Goal: Task Accomplishment & Management: Use online tool/utility

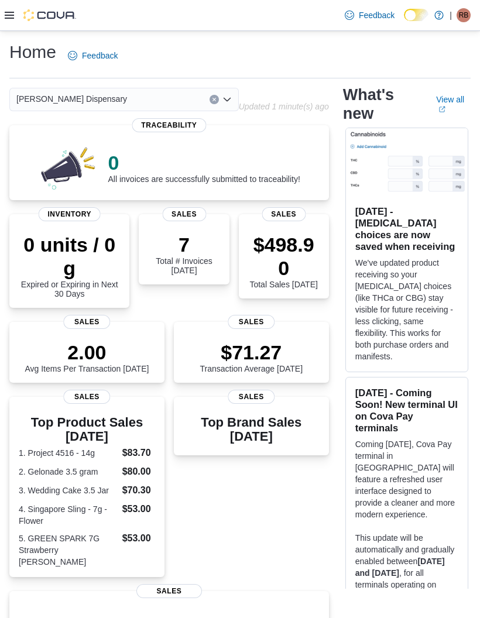
click at [5, 18] on icon at bounding box center [9, 15] width 9 height 9
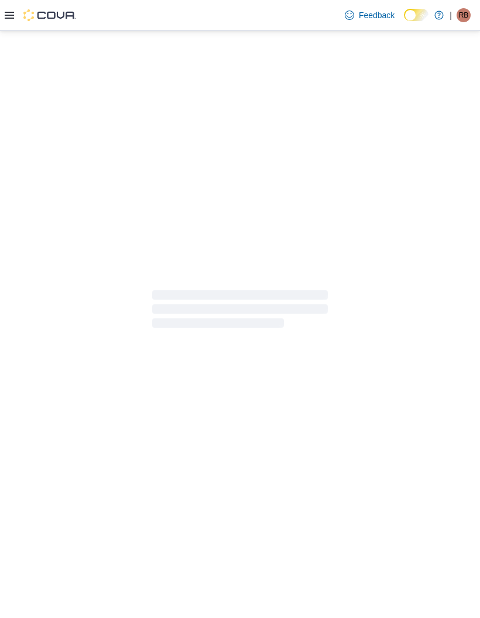
click at [36, 496] on div at bounding box center [240, 309] width 480 height 556
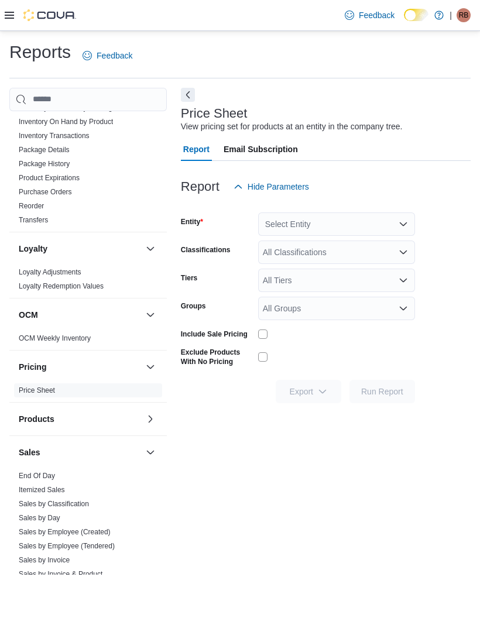
scroll to position [507, 0]
click at [40, 471] on link "End Of Day" at bounding box center [37, 475] width 36 height 8
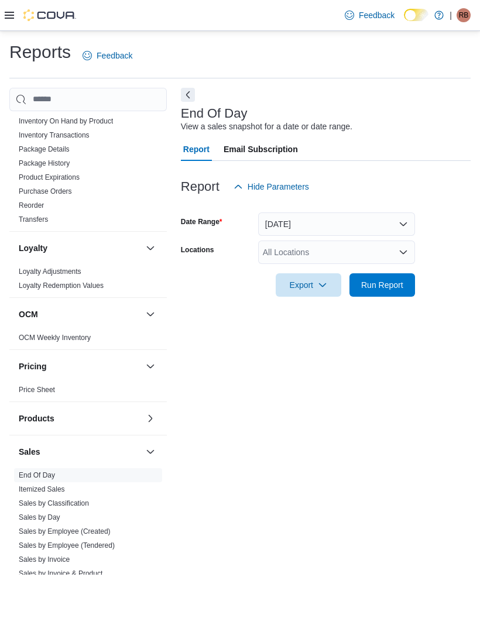
click at [390, 279] on span "Run Report" at bounding box center [382, 285] width 42 height 12
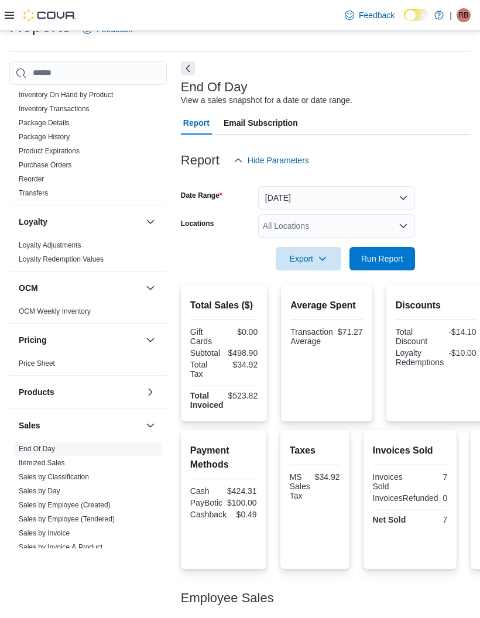
click at [51, 459] on link "Itemized Sales" at bounding box center [42, 463] width 46 height 8
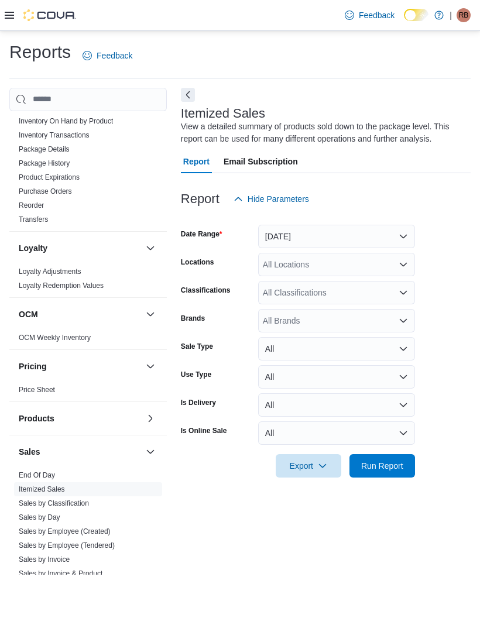
scroll to position [38, 0]
click at [407, 225] on button "[DATE]" at bounding box center [336, 236] width 157 height 23
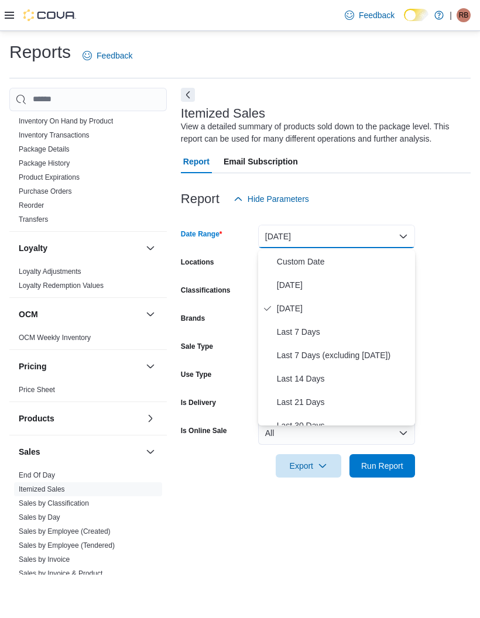
click at [292, 278] on span "[DATE]" at bounding box center [343, 285] width 133 height 14
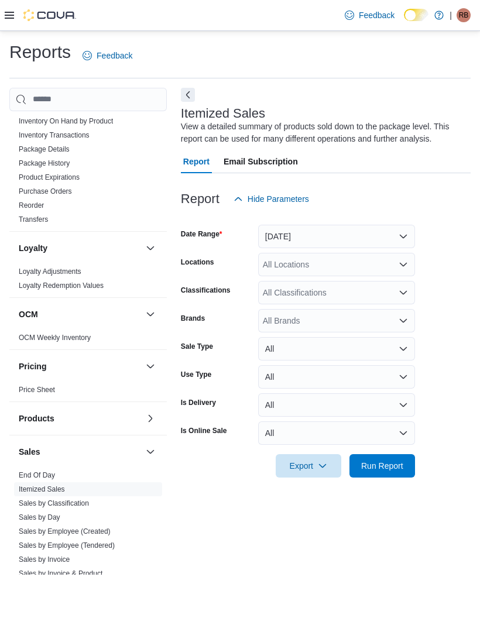
click at [400, 460] on span "Run Report" at bounding box center [382, 466] width 42 height 12
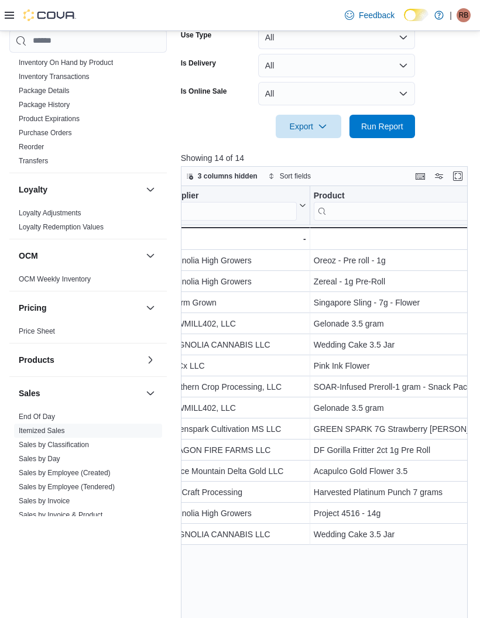
scroll to position [386, 0]
